Goal: Transaction & Acquisition: Purchase product/service

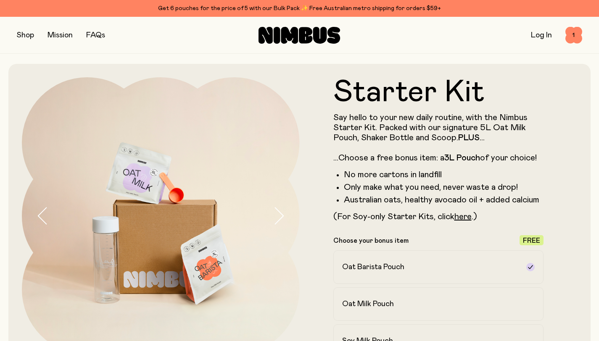
click at [29, 35] on button "button" at bounding box center [25, 35] width 17 height 12
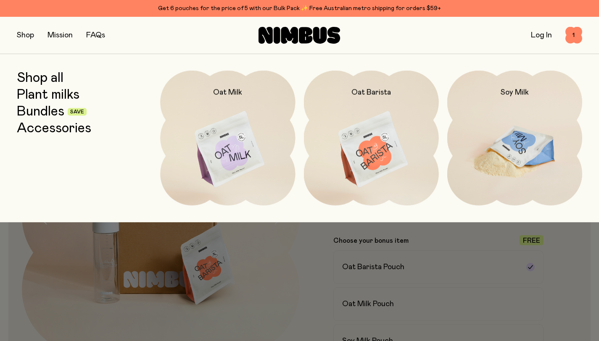
click at [508, 142] on img at bounding box center [514, 150] width 135 height 158
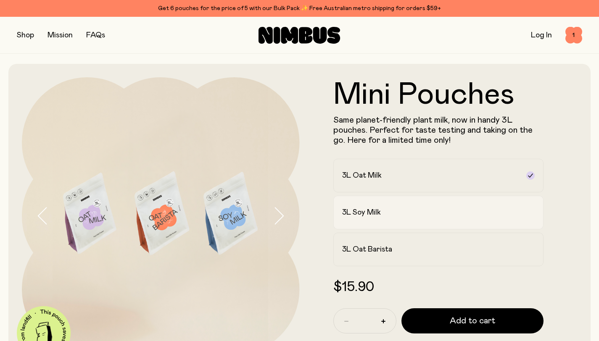
click at [372, 213] on h2 "3L Soy Milk" at bounding box center [361, 213] width 39 height 10
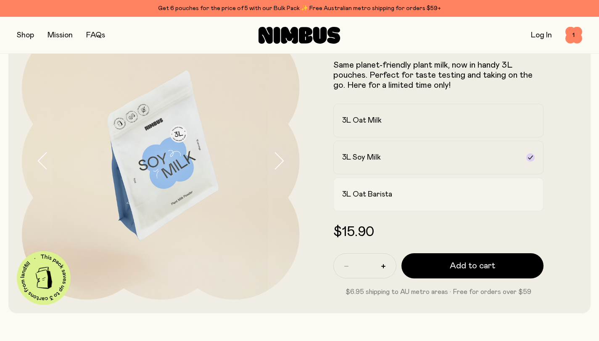
scroll to position [84, 0]
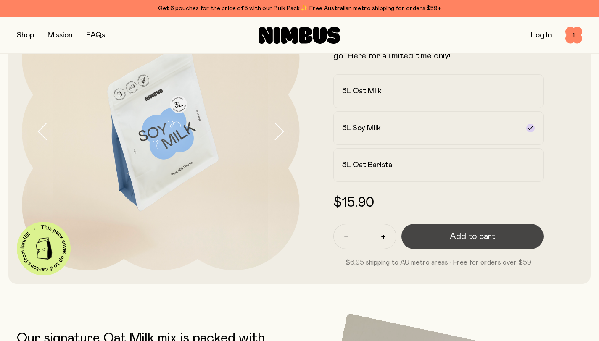
click at [475, 238] on span "Add to cart" at bounding box center [472, 237] width 45 height 12
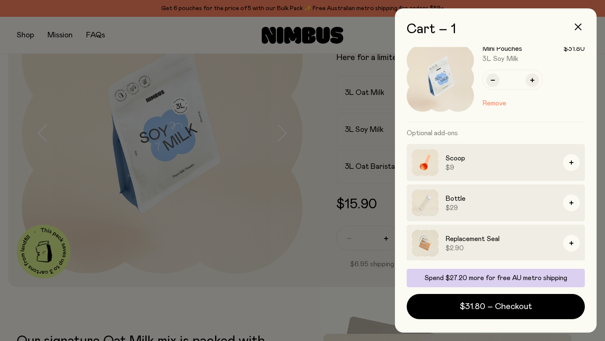
scroll to position [14, 0]
click at [492, 79] on icon "button" at bounding box center [493, 79] width 4 height 1
